Goal: Find specific page/section: Find specific page/section

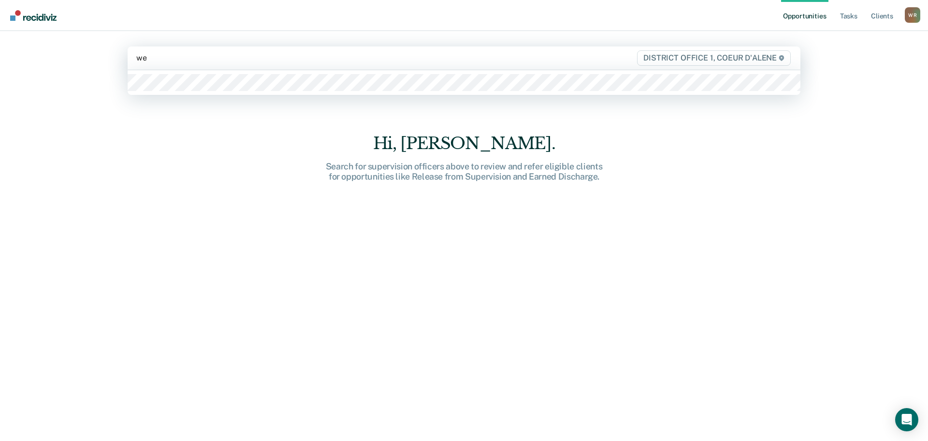
type input "web"
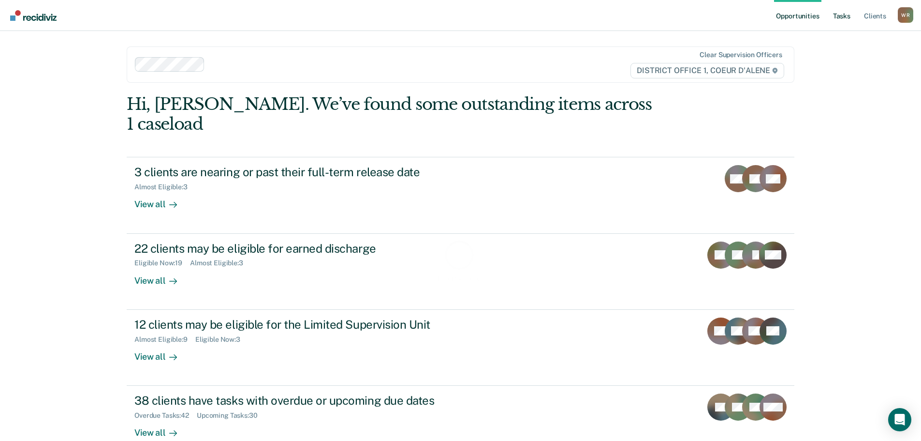
click at [839, 16] on link "Tasks" at bounding box center [841, 15] width 21 height 31
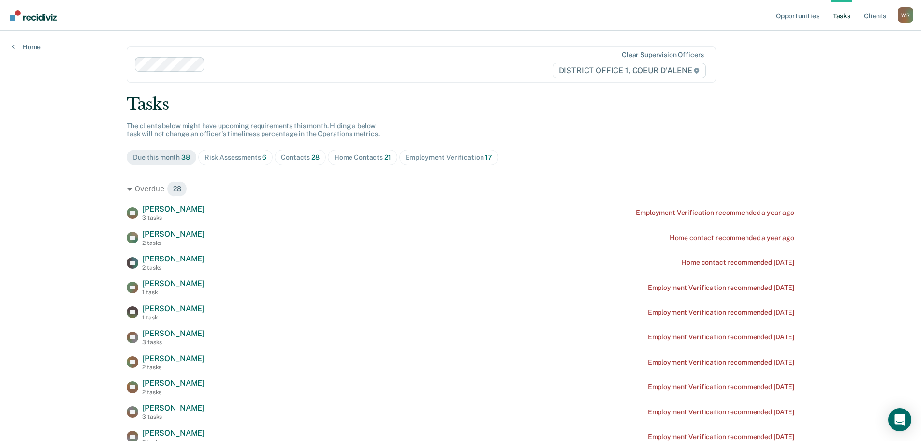
click at [314, 152] on span "Contacts 28" at bounding box center [300, 156] width 51 height 15
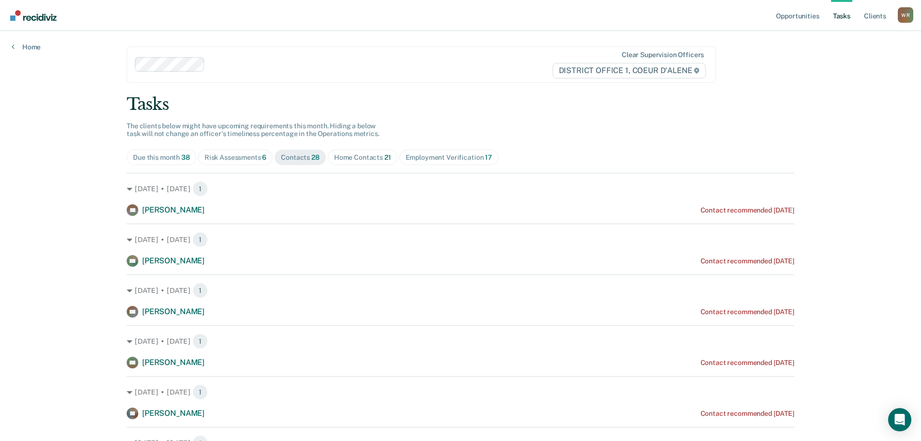
click at [217, 154] on div "Risk Assessments 6" at bounding box center [236, 157] width 62 height 8
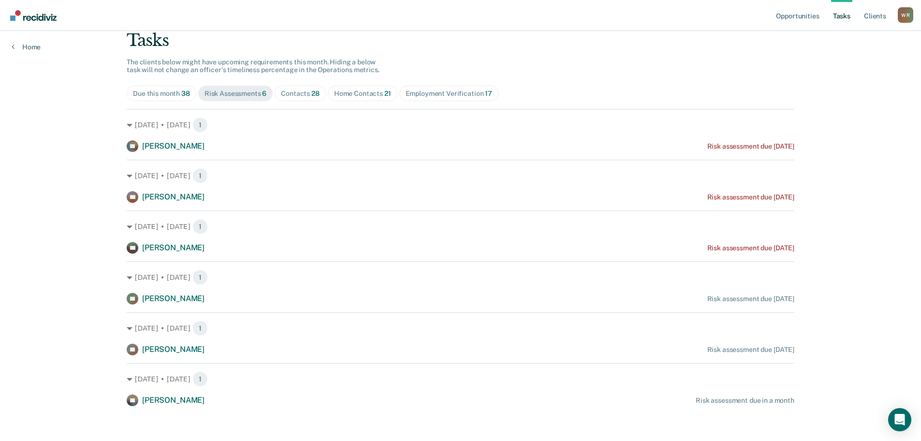
scroll to position [68, 0]
